Goal: Use online tool/utility: Utilize a website feature to perform a specific function

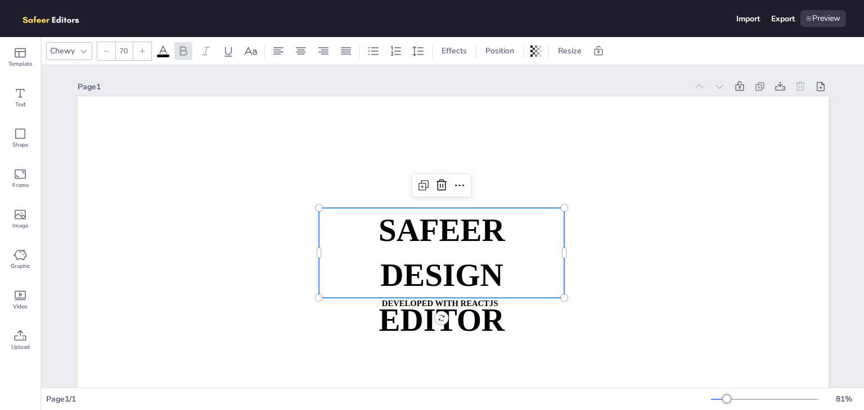
click at [421, 220] on strong "SAFEER" at bounding box center [441, 230] width 127 height 35
click at [819, 21] on div "Preview" at bounding box center [823, 18] width 46 height 17
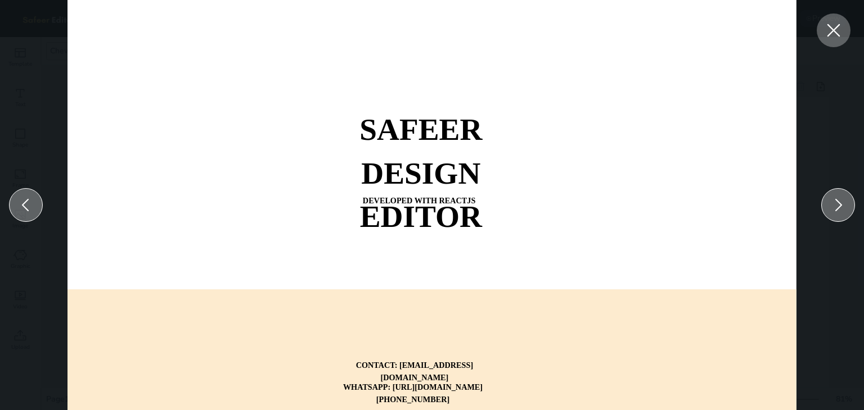
click at [825, 24] on icon at bounding box center [833, 30] width 20 height 20
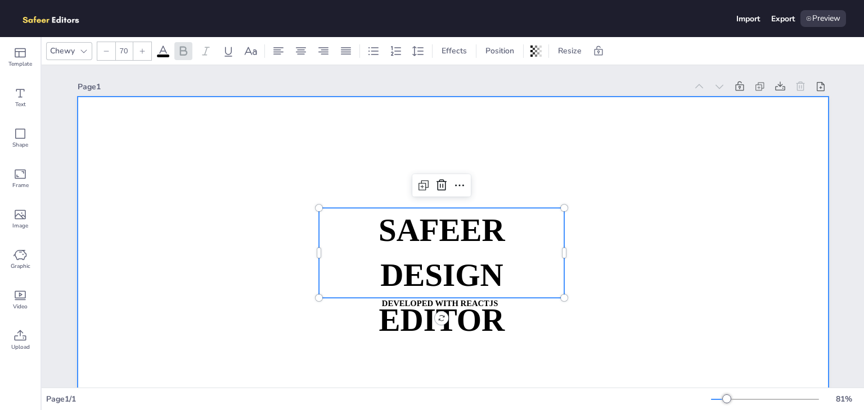
scroll to position [182, 0]
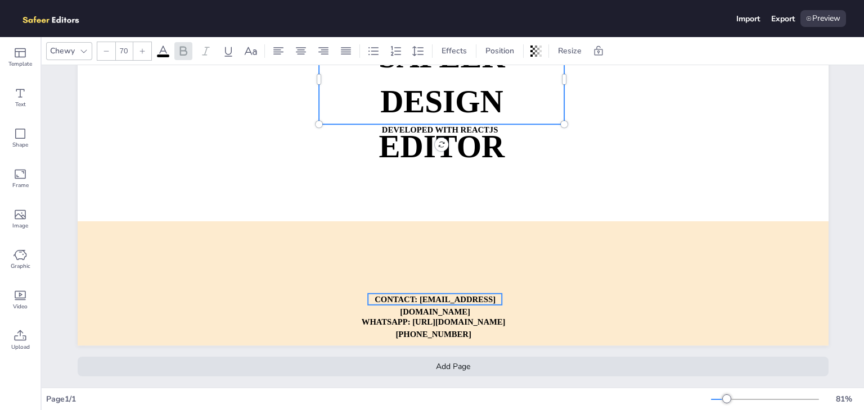
type input "18"
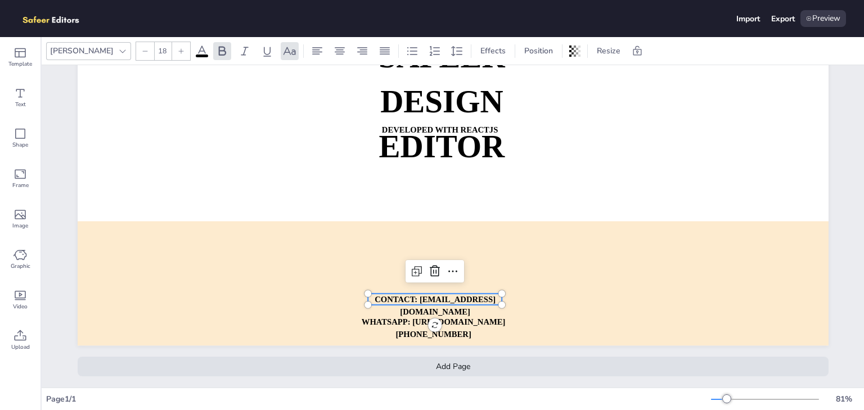
click at [475, 319] on p "CONTACT: [EMAIL_ADDRESS][DOMAIN_NAME]" at bounding box center [435, 306] width 134 height 25
click at [465, 314] on p "CONTACT: [EMAIL_ADDRESS][DOMAIN_NAME]" at bounding box center [435, 306] width 134 height 25
click at [431, 317] on div "SAFEER DESIGN EDITOR DEVELOPED WITH REACTJS WHATSAPP: [URL][DOMAIN_NAME][PHONE_…" at bounding box center [453, 134] width 751 height 423
click at [428, 265] on icon at bounding box center [434, 271] width 13 height 13
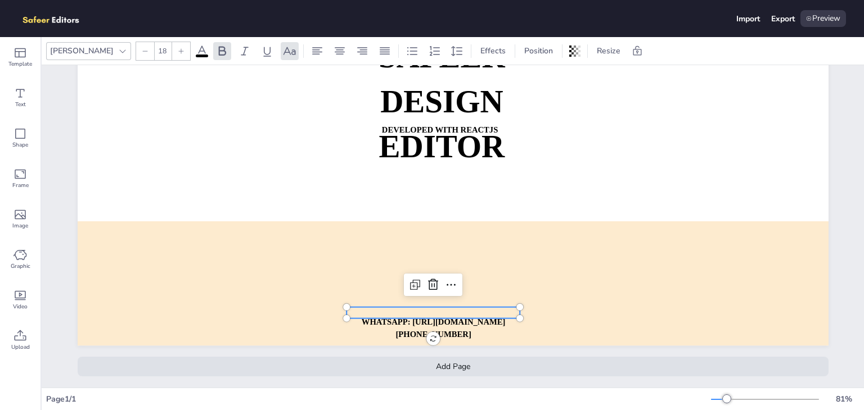
click at [434, 318] on strong "WHATSAPP: [URL][DOMAIN_NAME][PHONE_NUMBER]" at bounding box center [433, 328] width 144 height 21
click at [353, 57] on div at bounding box center [362, 51] width 18 height 18
click at [337, 57] on div "[PERSON_NAME] 18 Effects Position Resize" at bounding box center [351, 51] width 610 height 19
click at [376, 57] on div at bounding box center [385, 51] width 18 height 18
click at [333, 55] on icon at bounding box center [339, 50] width 13 height 13
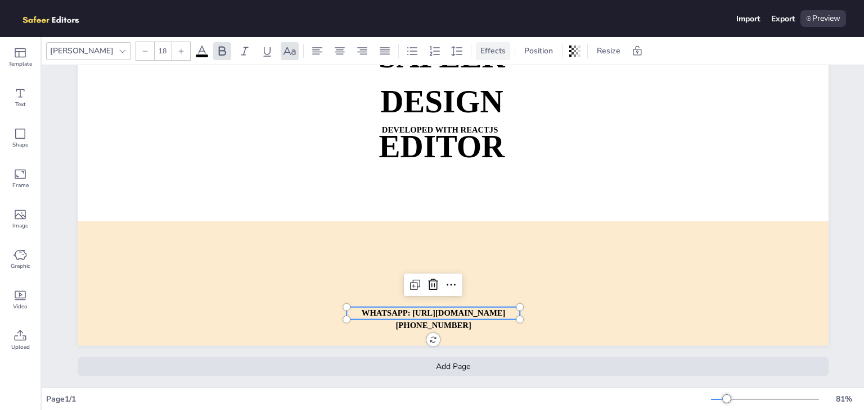
click at [476, 57] on div "Effects" at bounding box center [493, 51] width 34 height 18
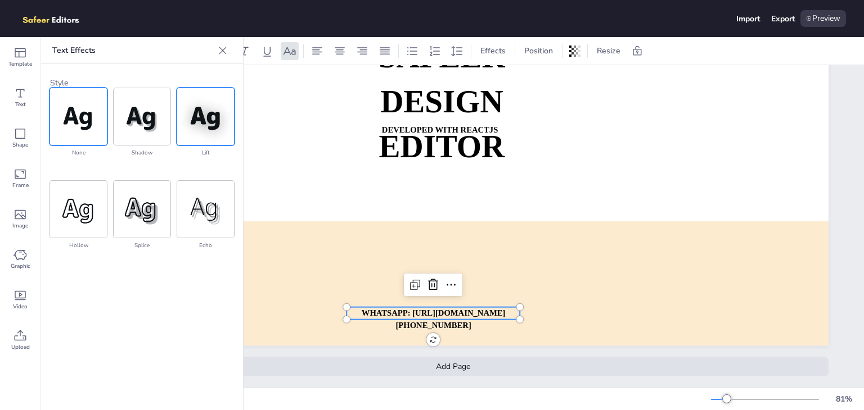
click at [197, 120] on img at bounding box center [205, 116] width 57 height 57
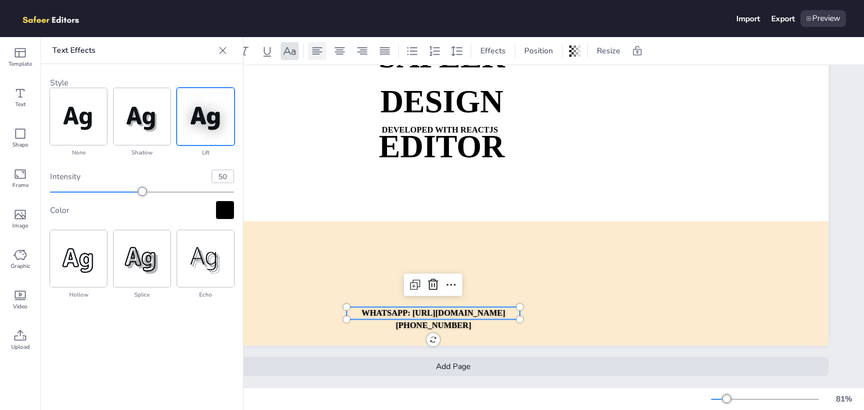
click at [310, 46] on icon at bounding box center [316, 50] width 13 height 13
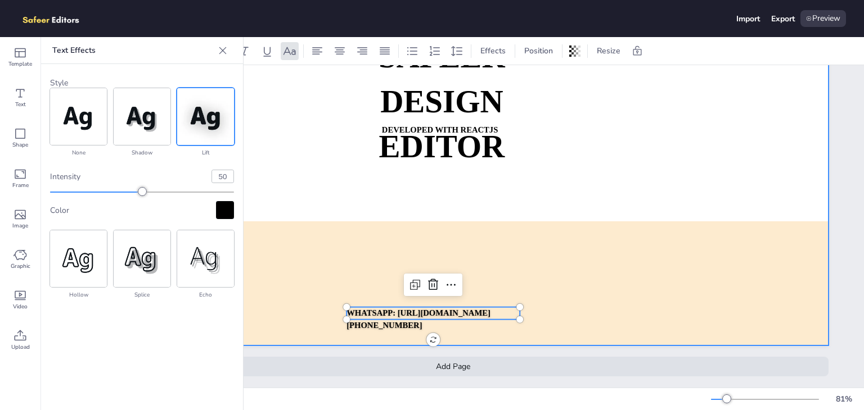
click at [279, 98] on div at bounding box center [453, 134] width 751 height 423
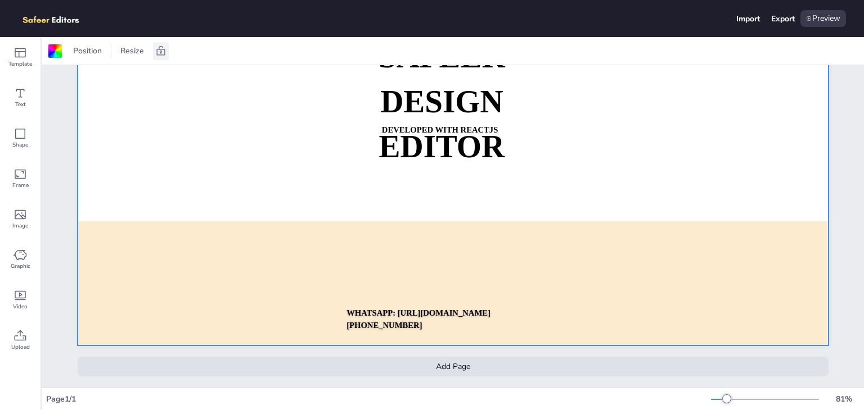
click at [155, 52] on icon at bounding box center [160, 51] width 11 height 11
click at [15, 100] on icon at bounding box center [19, 93] width 13 height 13
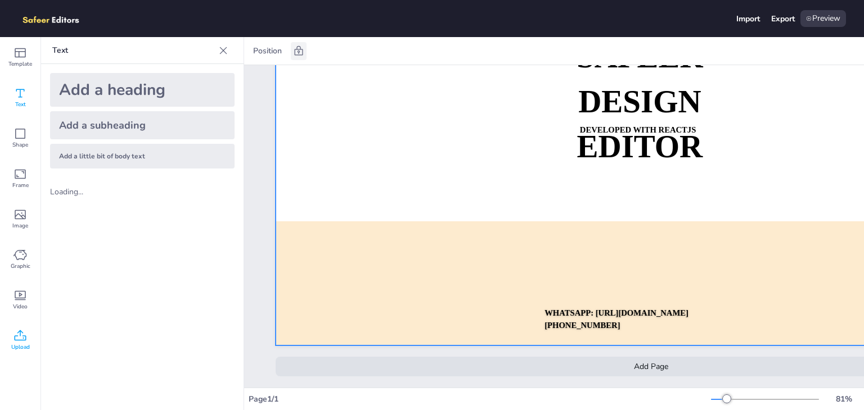
click at [13, 328] on div "Upload" at bounding box center [20, 341] width 40 height 40
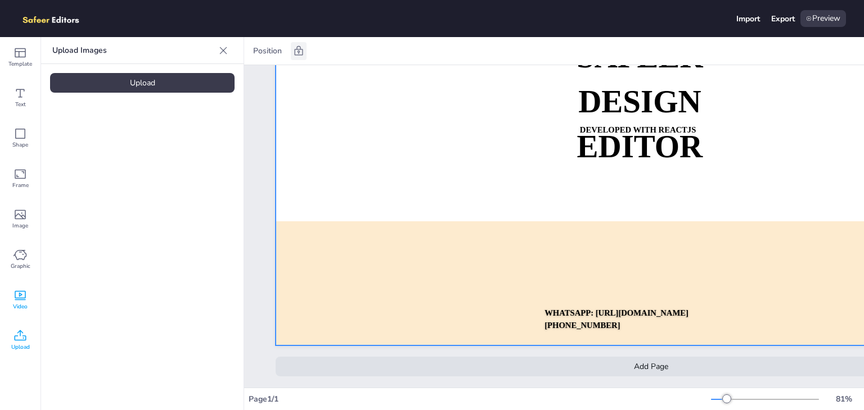
click at [16, 307] on span "Video" at bounding box center [20, 307] width 15 height 9
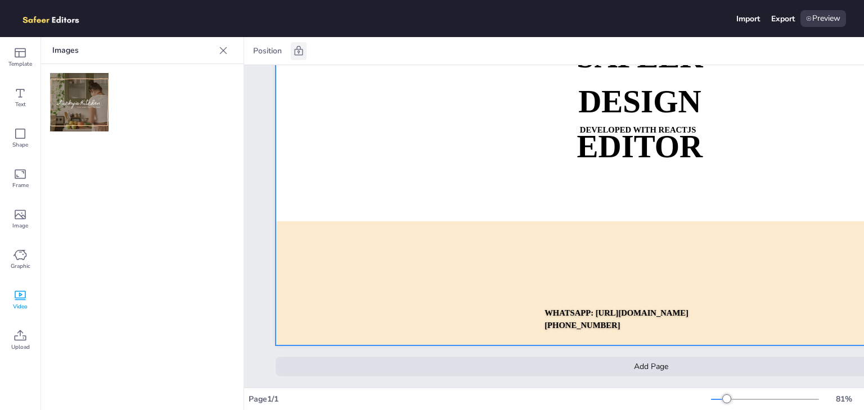
click at [16, 307] on span "Video" at bounding box center [20, 307] width 15 height 9
click at [75, 115] on img at bounding box center [79, 102] width 58 height 58
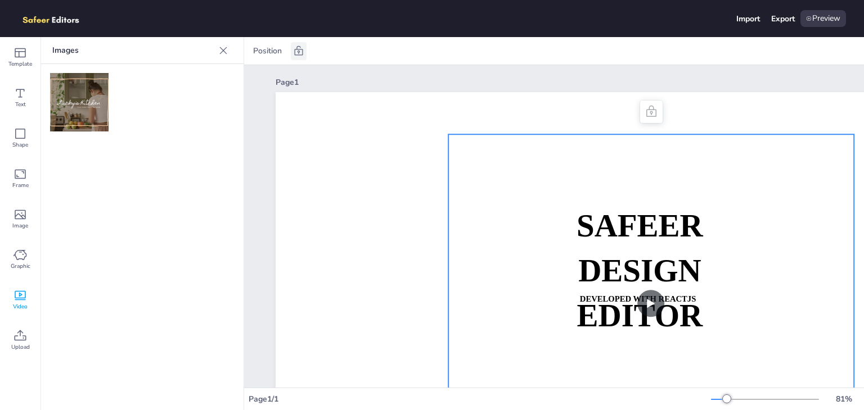
scroll to position [2, 0]
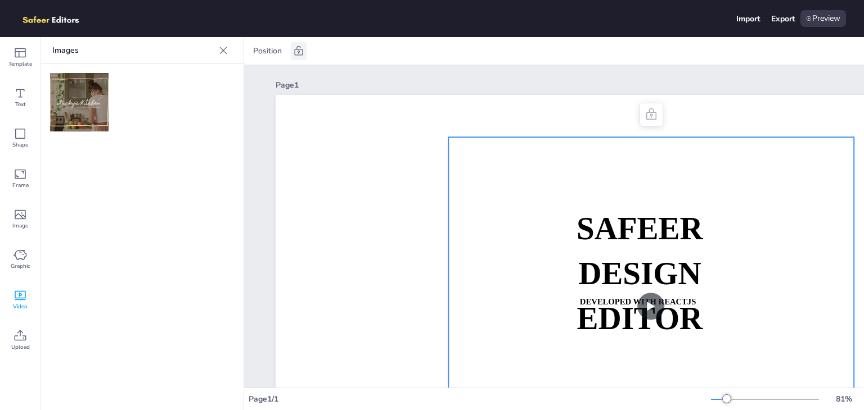
click at [655, 307] on video at bounding box center [650, 306] width 405 height 339
click at [644, 111] on icon at bounding box center [650, 114] width 13 height 13
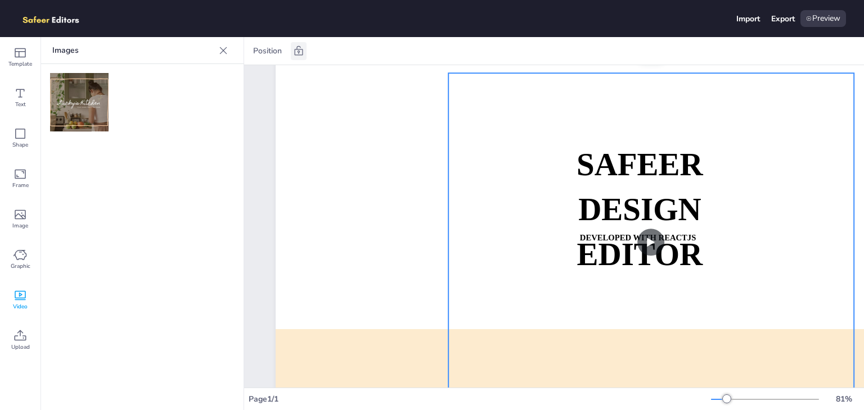
click at [296, 49] on icon at bounding box center [299, 51] width 8 height 10
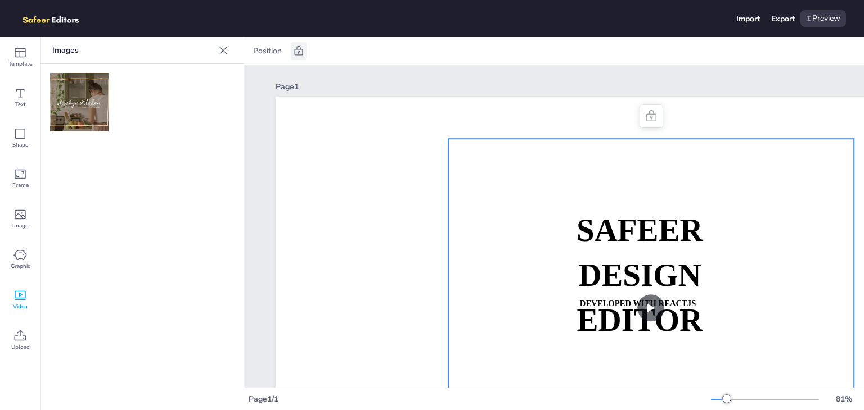
click at [643, 120] on div at bounding box center [651, 116] width 18 height 18
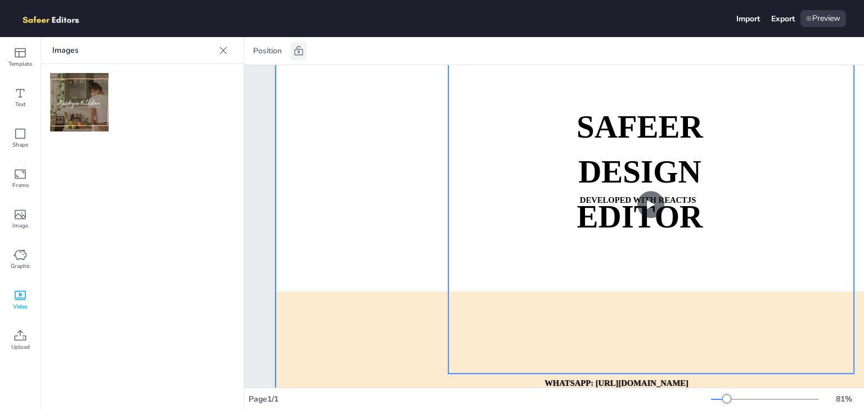
scroll to position [106, 0]
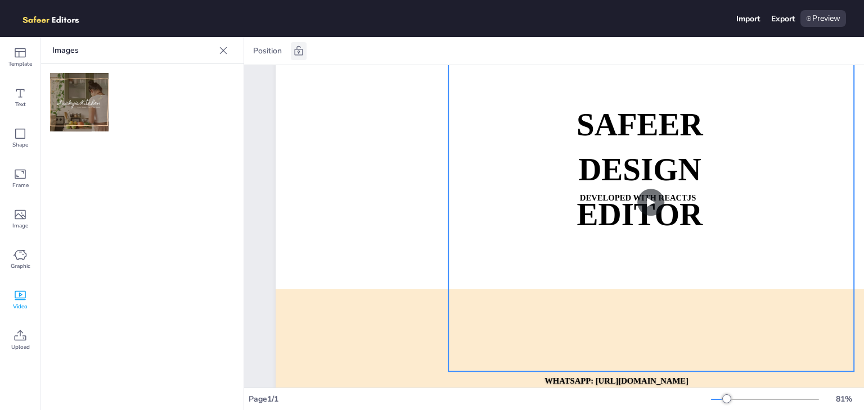
click at [654, 203] on video at bounding box center [650, 202] width 405 height 339
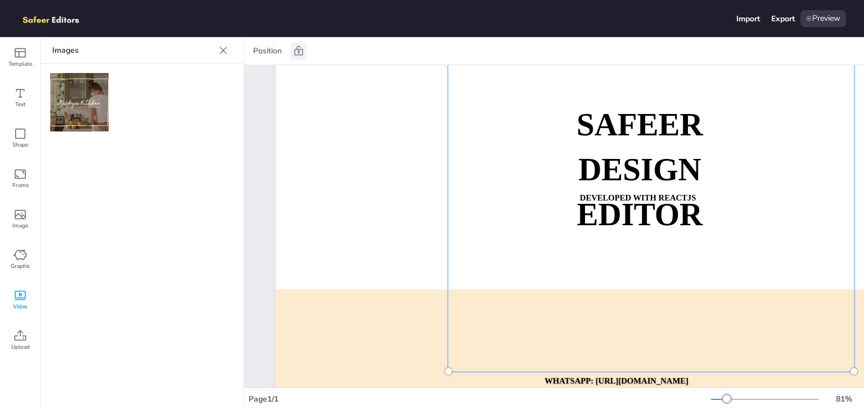
click at [654, 203] on div at bounding box center [650, 202] width 419 height 352
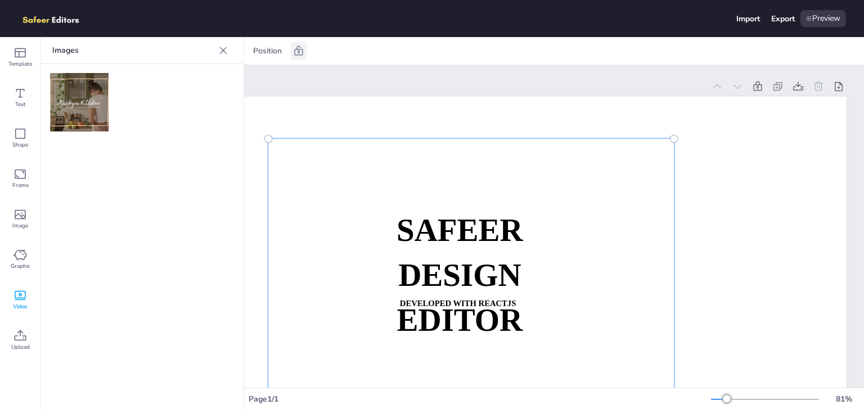
scroll to position [0, 202]
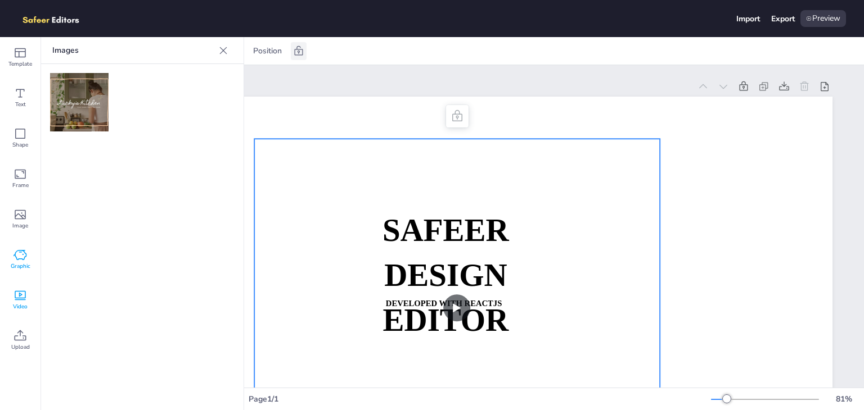
click at [5, 268] on div "Graphic" at bounding box center [20, 260] width 40 height 40
